Goal: Task Accomplishment & Management: Manage account settings

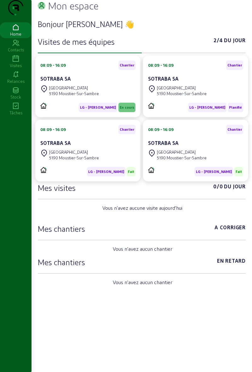
click at [14, 68] on div "Visites" at bounding box center [15, 66] width 31 height 6
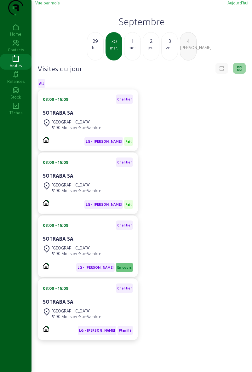
click at [70, 256] on div "Rue de la Station 94 5190 Moustier-Sur-Sambre" at bounding box center [72, 251] width 59 height 14
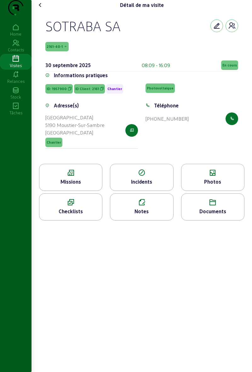
click at [225, 70] on span "En cours" at bounding box center [229, 64] width 17 height 9
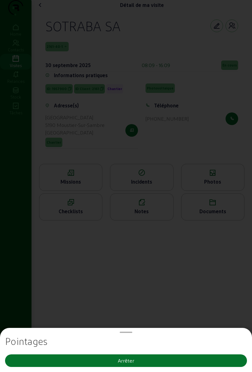
click at [82, 360] on button "Arrêter" at bounding box center [126, 360] width 242 height 13
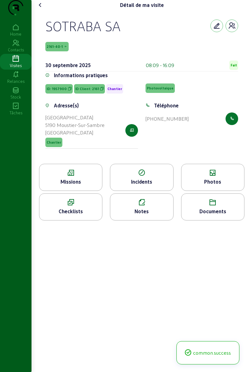
click at [194, 189] on div "Photos" at bounding box center [212, 177] width 63 height 27
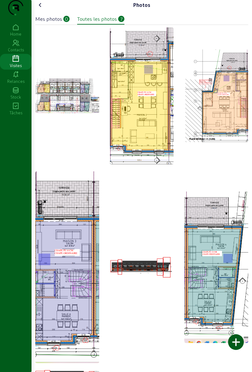
click at [231, 339] on div at bounding box center [236, 342] width 16 height 16
